Goal: Check status: Check status

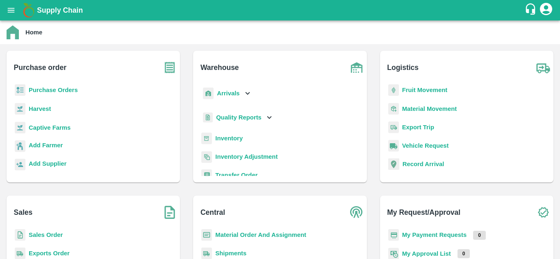
click at [421, 86] on p "Fruit Movement" at bounding box center [424, 90] width 45 height 9
click at [422, 90] on b "Fruit Movement" at bounding box center [424, 90] width 45 height 7
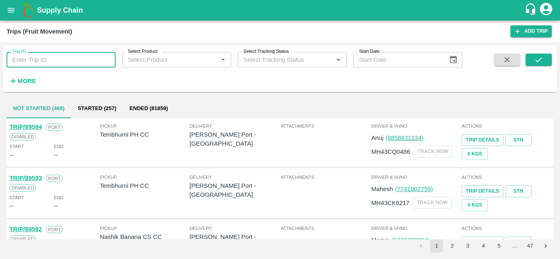
click at [91, 57] on input "Trip ID" at bounding box center [61, 60] width 109 height 16
type input "89609"
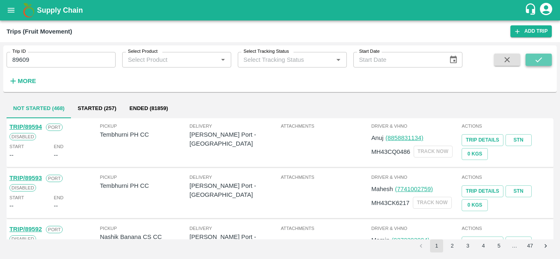
click at [539, 56] on icon "submit" at bounding box center [538, 59] width 9 height 9
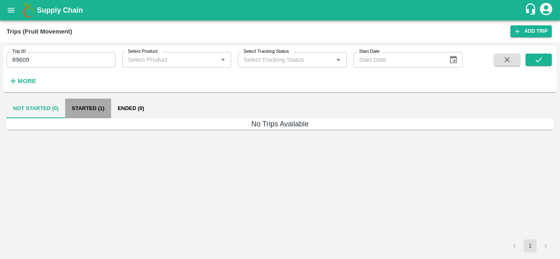
click at [87, 106] on button "Started (1)" at bounding box center [88, 109] width 46 height 20
